Goal: Navigation & Orientation: Go to known website

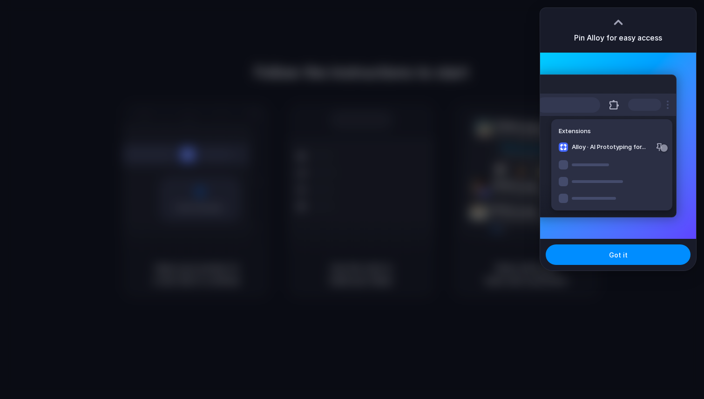
click at [408, 322] on div at bounding box center [352, 199] width 704 height 399
